Goal: Information Seeking & Learning: Learn about a topic

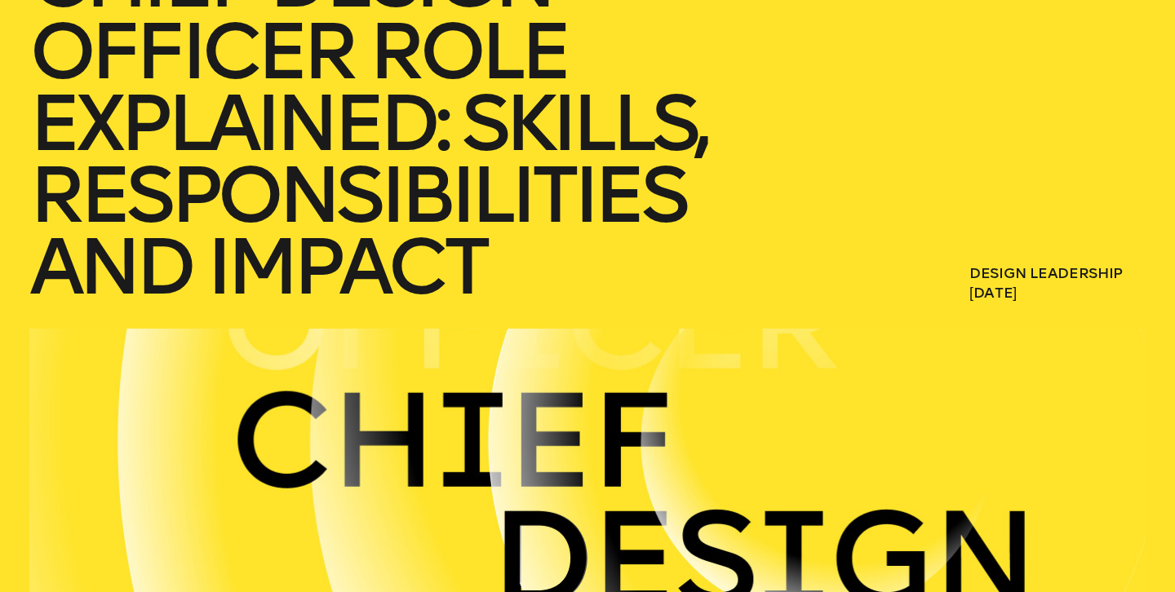
click at [434, 207] on h1 "Chief Design Officer Role Explained: Skills, Responsibilities and Impact" at bounding box center [440, 123] width 823 height 359
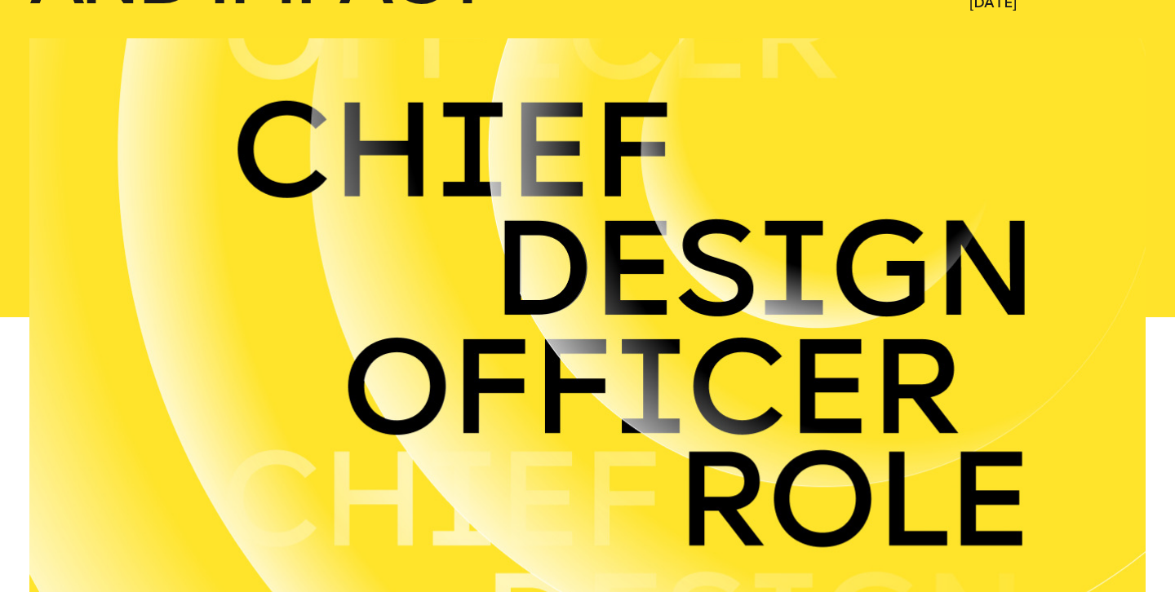
scroll to position [716, 0]
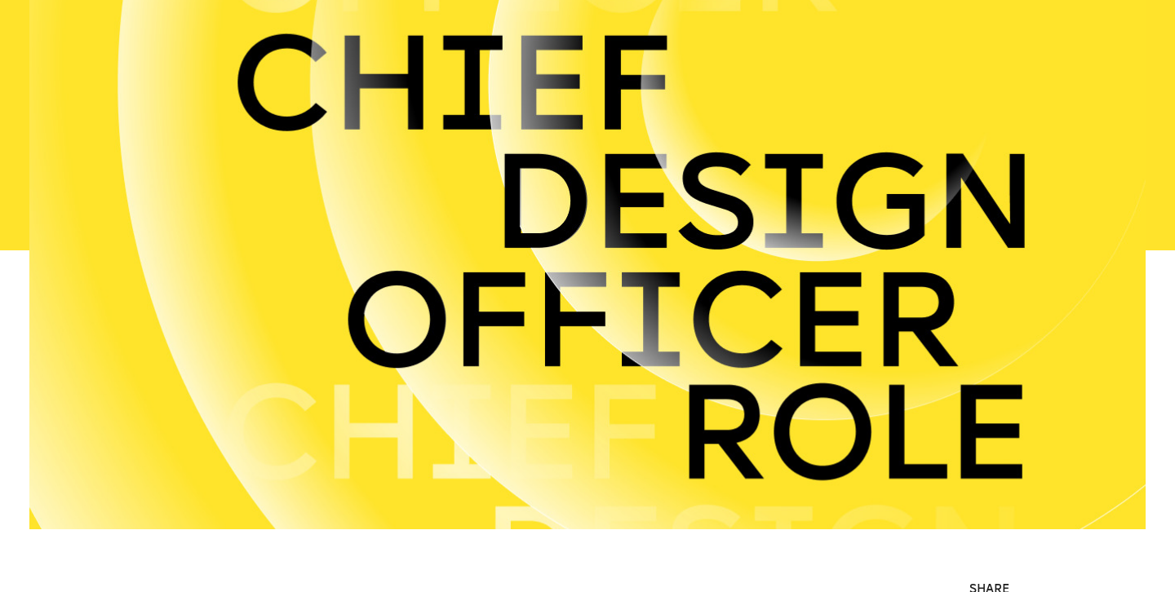
click at [582, 140] on div at bounding box center [587, 250] width 1116 height 558
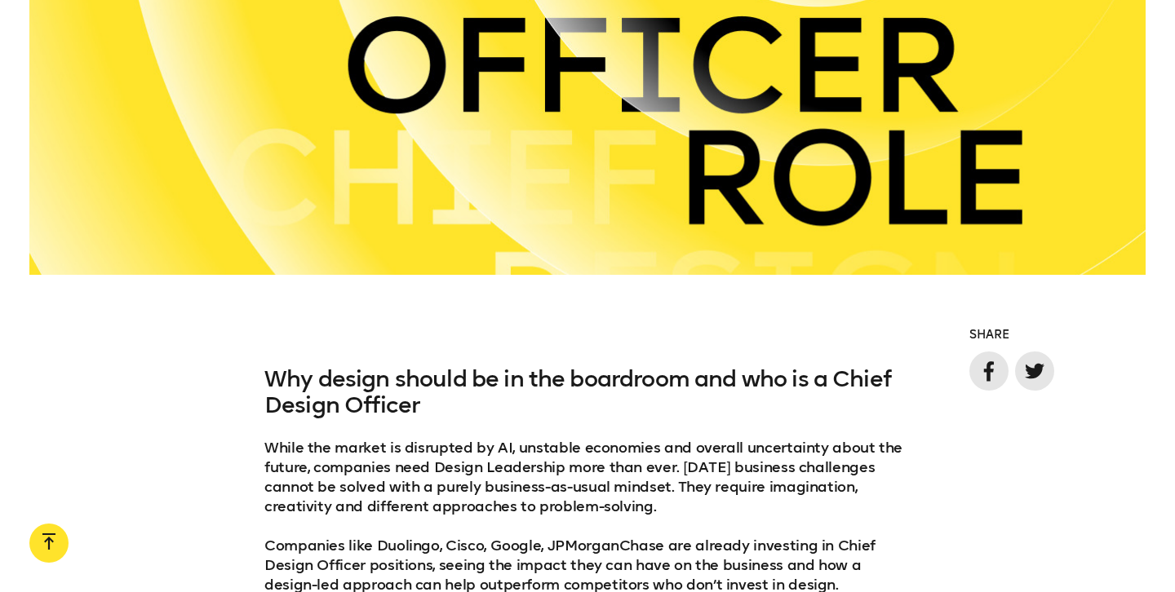
drag, startPoint x: 582, startPoint y: 140, endPoint x: 575, endPoint y: 215, distance: 76.2
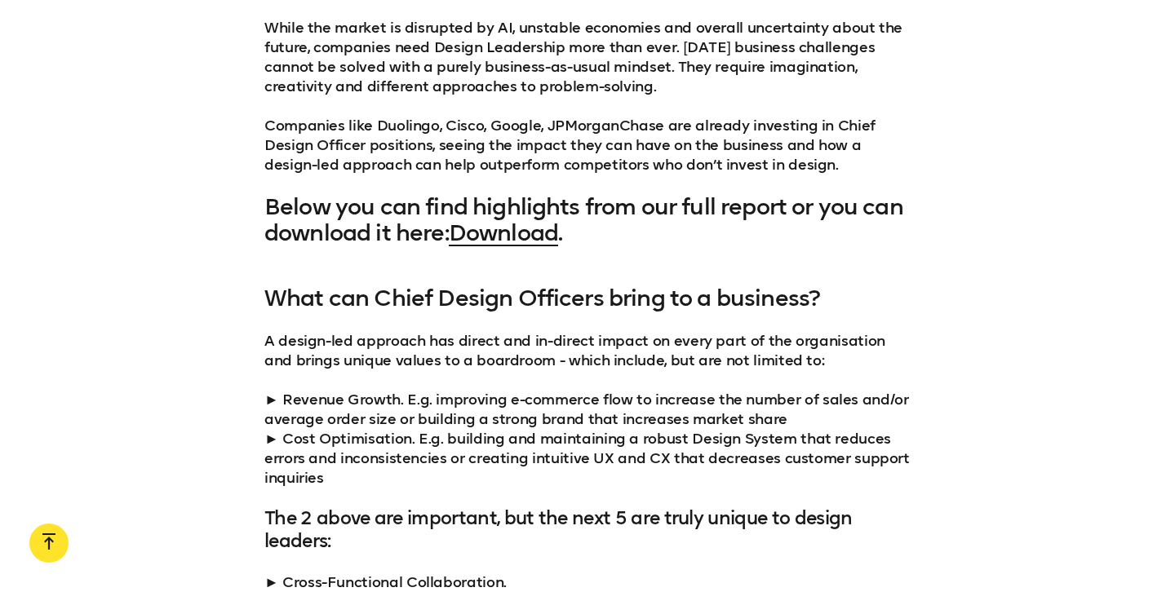
click at [518, 183] on div "Why design should be in the boardroom and who is a Chief Design Officer While t…" at bounding box center [587, 96] width 646 height 300
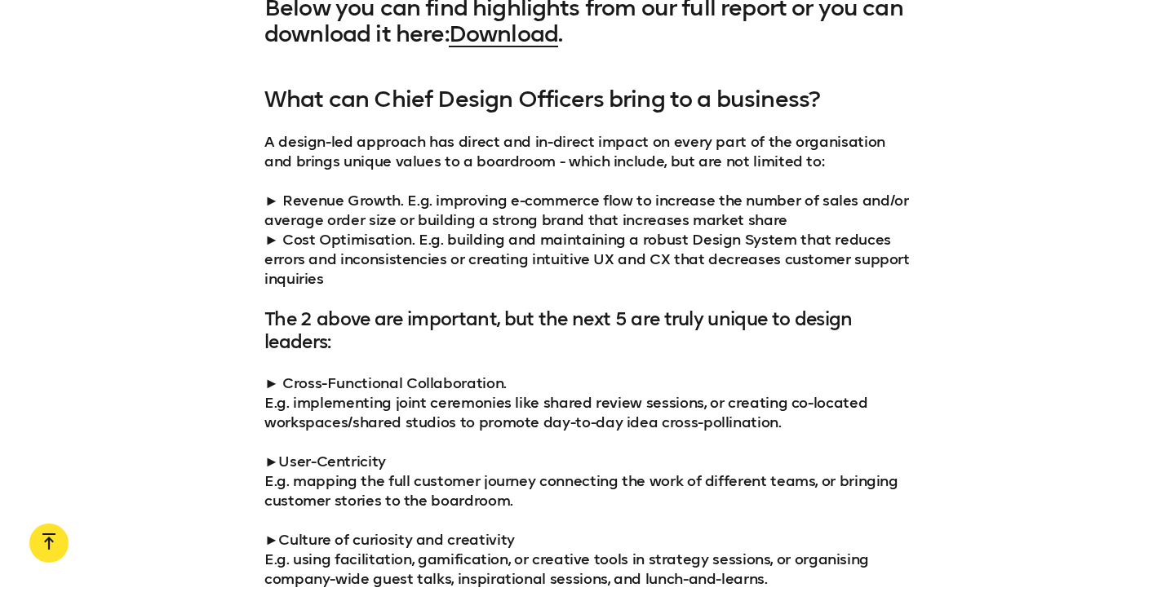
scroll to position [1724, 0]
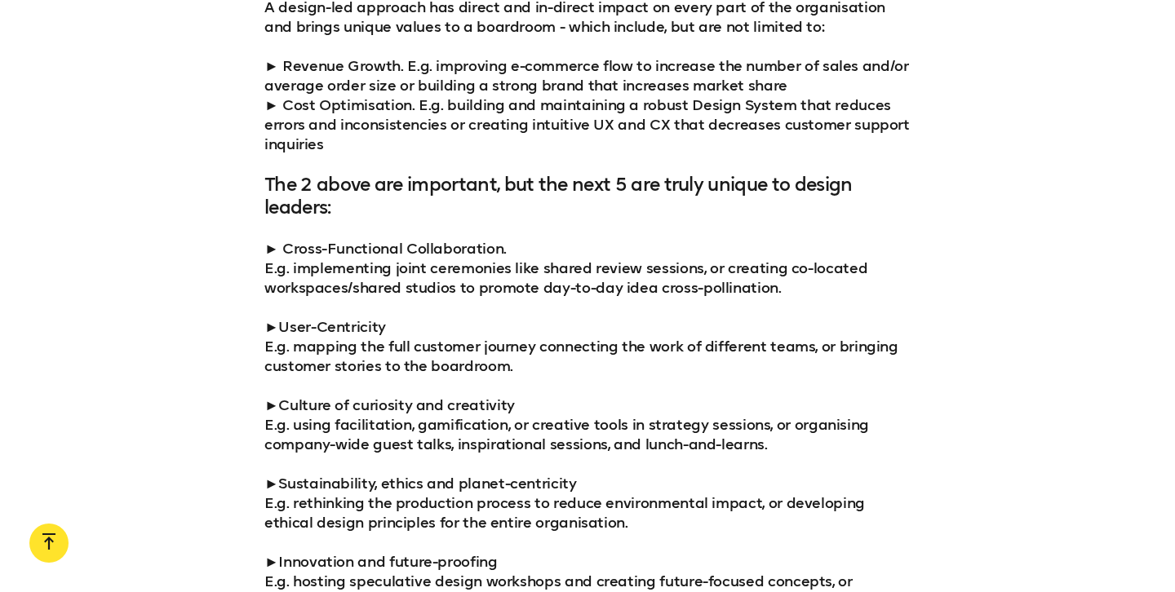
click at [484, 182] on h4 "The 2 above are important, but the next 5 are truly unique to design leaders:" at bounding box center [587, 197] width 646 height 46
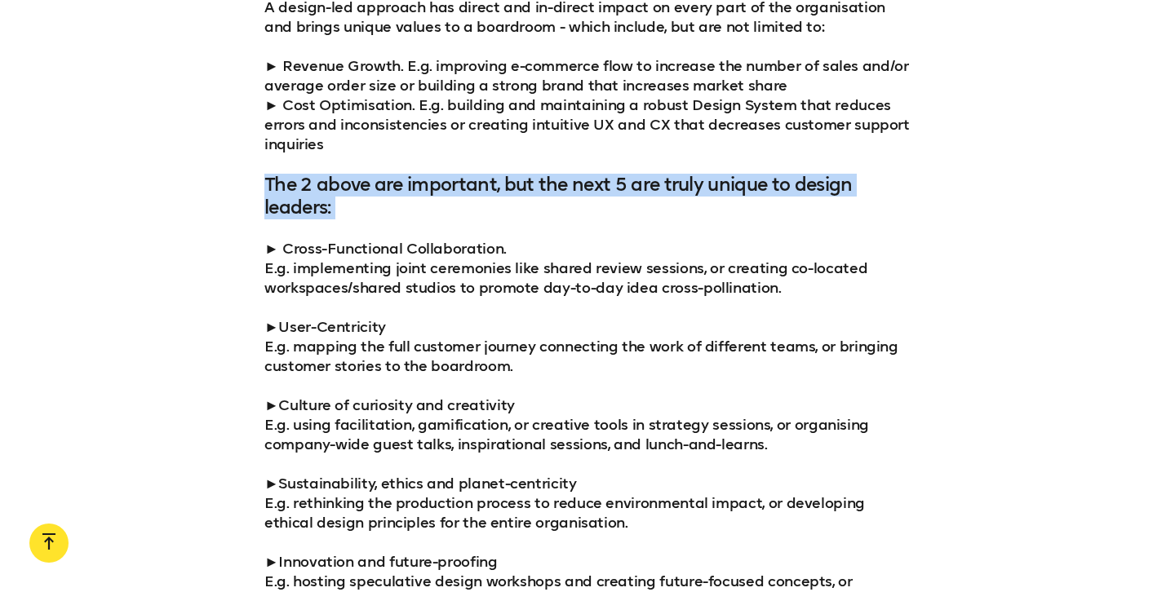
click at [484, 182] on h4 "The 2 above are important, but the next 5 are truly unique to design leaders:" at bounding box center [587, 197] width 646 height 46
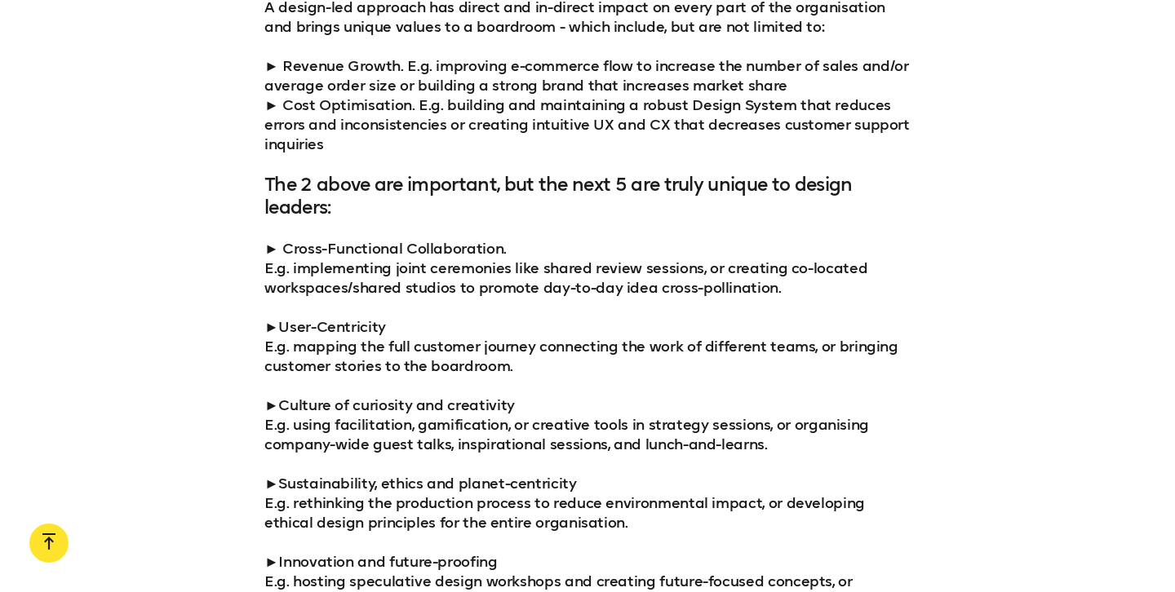
click at [469, 246] on p "► Cross-Functional Collaboration. E.g. implementing joint ceremonies like share…" at bounding box center [587, 425] width 646 height 372
click at [466, 220] on div "What can Chief Design Officers bring to a business? A design-led approach has d…" at bounding box center [587, 281] width 646 height 659
click at [465, 220] on div "What can Chief Design Officers bring to a business? A design-led approach has d…" at bounding box center [587, 281] width 646 height 659
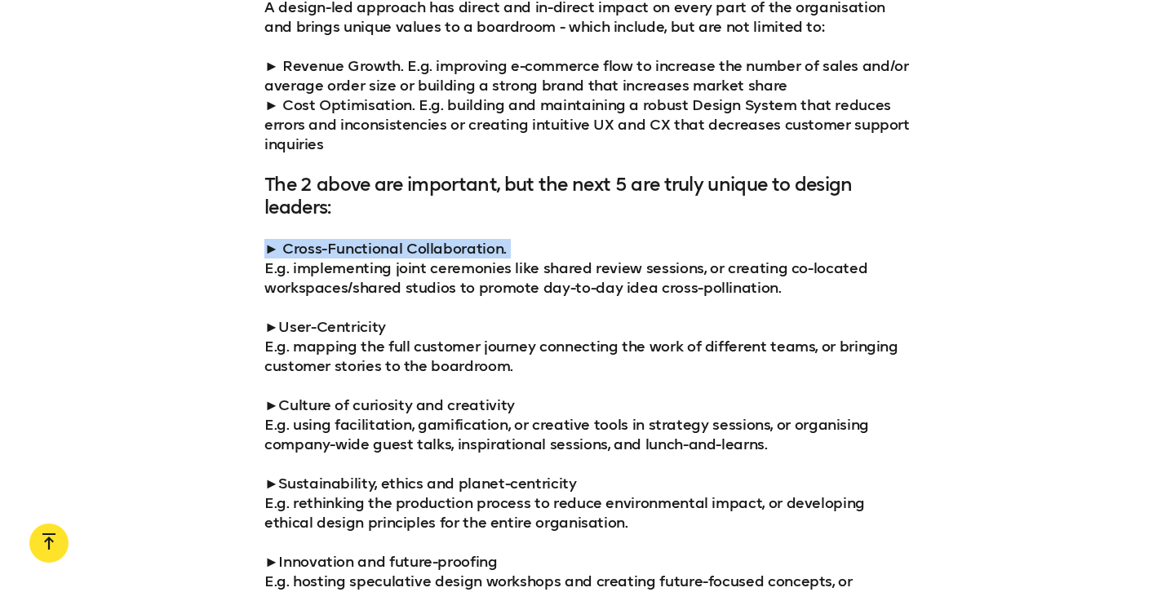
click at [492, 220] on div "What can Chief Design Officers bring to a business? A design-led approach has d…" at bounding box center [587, 281] width 646 height 659
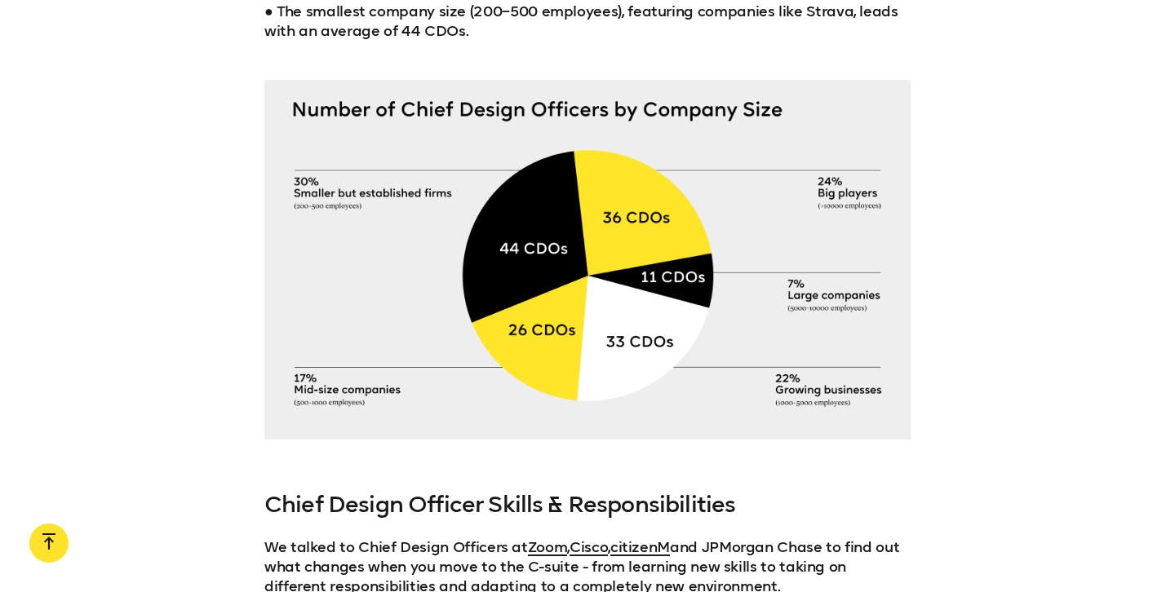
click at [492, 220] on div at bounding box center [587, 260] width 646 height 360
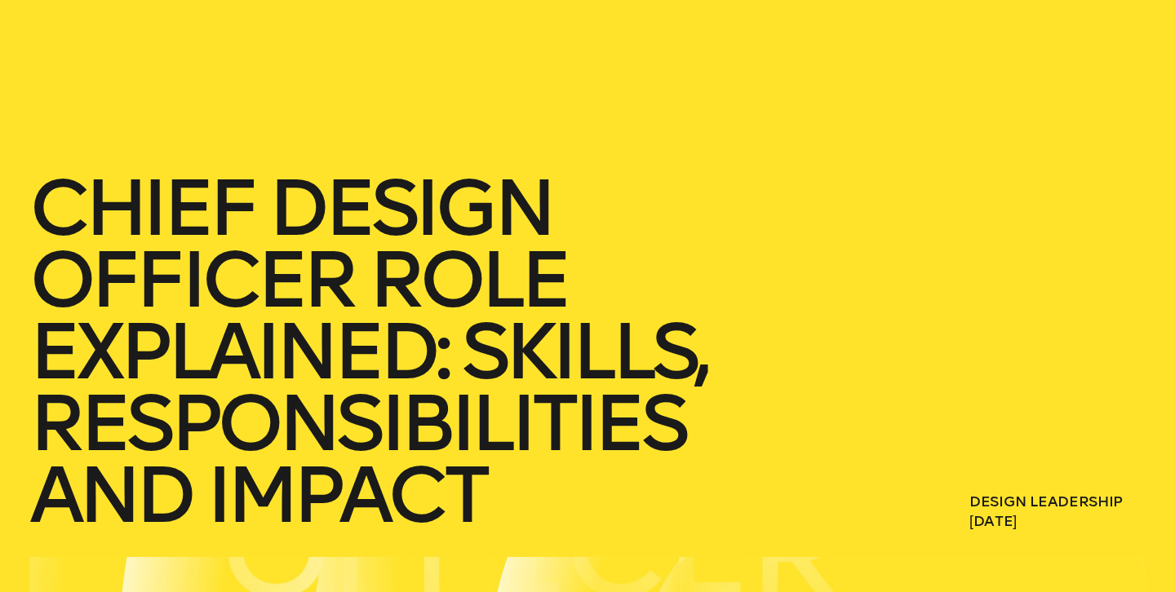
scroll to position [0, 0]
